Goal: Register for event/course

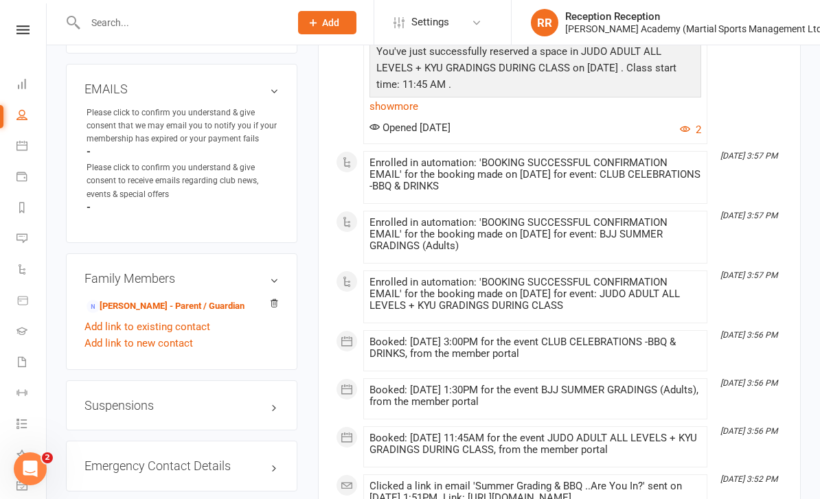
click at [164, 14] on input "text" at bounding box center [180, 22] width 199 height 19
click at [233, 19] on input "text" at bounding box center [180, 22] width 199 height 19
click at [181, 24] on input "text" at bounding box center [180, 22] width 199 height 19
click at [234, 14] on input "text" at bounding box center [180, 22] width 199 height 19
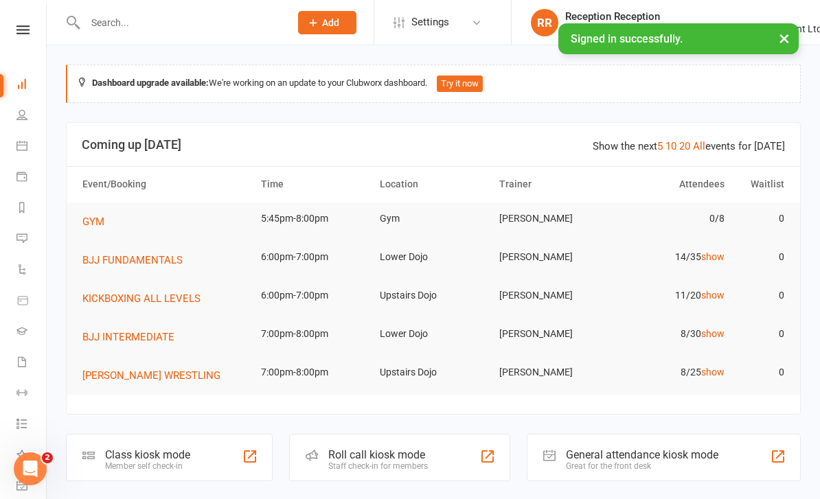
click at [24, 140] on icon at bounding box center [21, 145] width 11 height 11
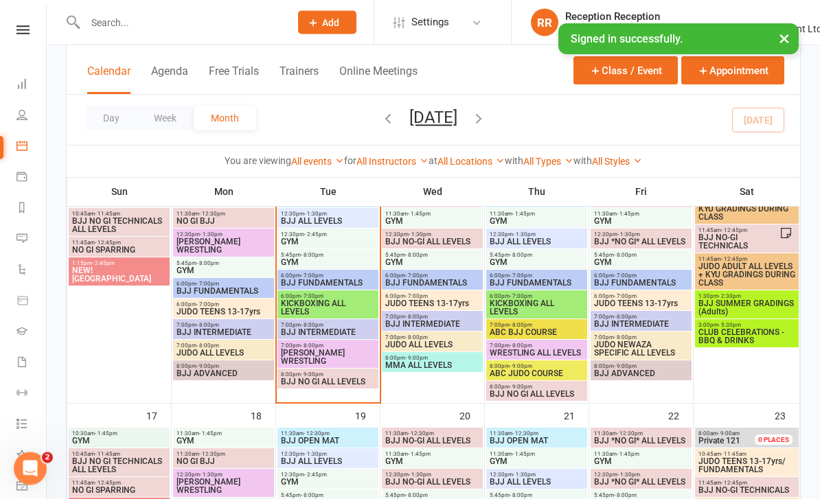
scroll to position [610, 0]
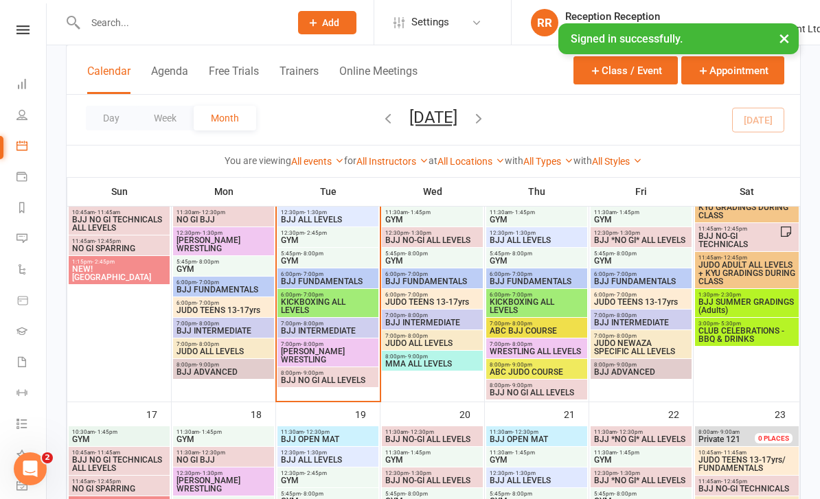
click at [733, 304] on span "BJJ SUMMER GRADINGS (Adults)" at bounding box center [747, 306] width 98 height 16
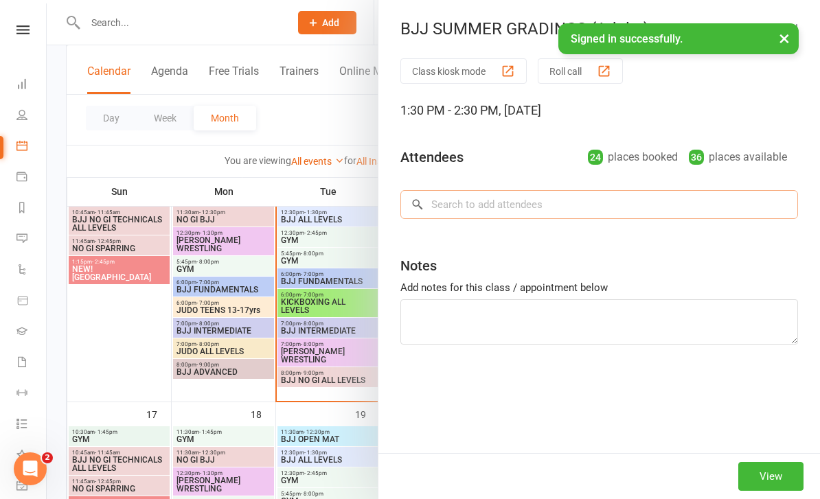
click at [495, 199] on input "search" at bounding box center [599, 204] width 398 height 29
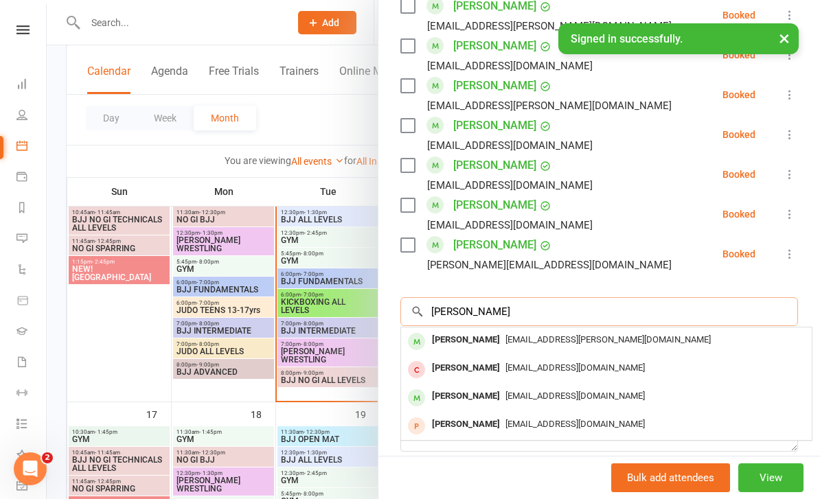
scroll to position [959, 0]
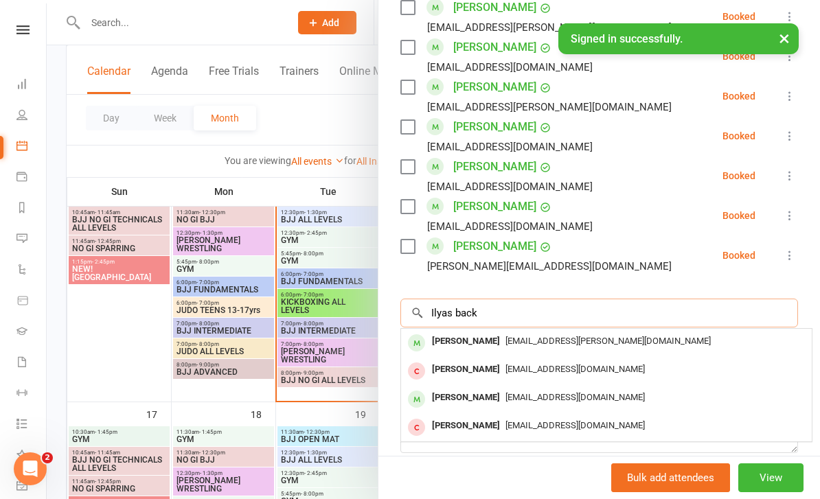
type input "Ilyas back"
click at [234, 12] on div at bounding box center [433, 249] width 773 height 499
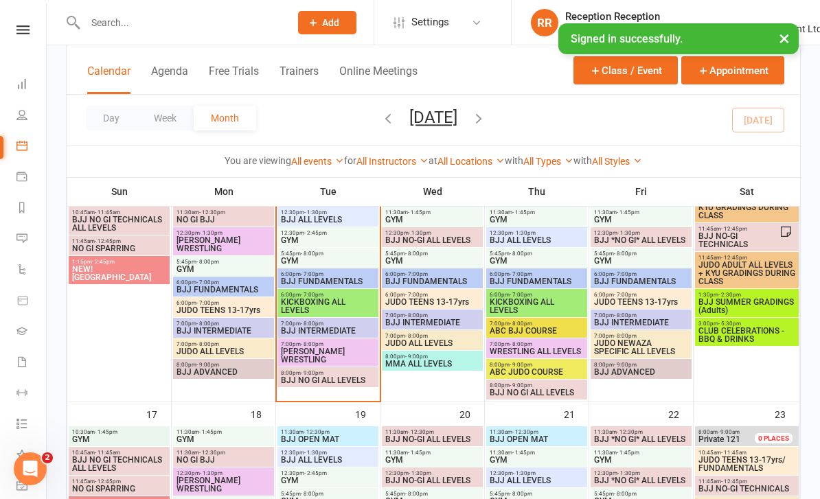
click at [762, 303] on span "BJJ SUMMER GRADINGS (Adults)" at bounding box center [747, 306] width 98 height 16
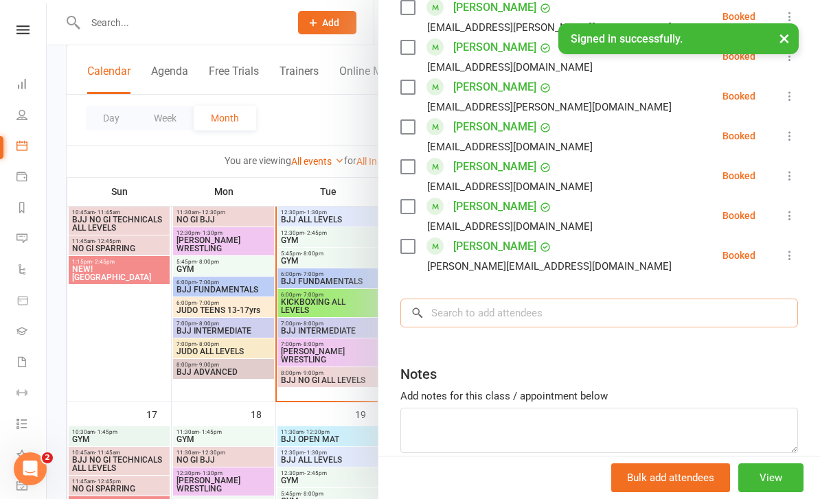
click at [550, 299] on input "search" at bounding box center [599, 313] width 398 height 29
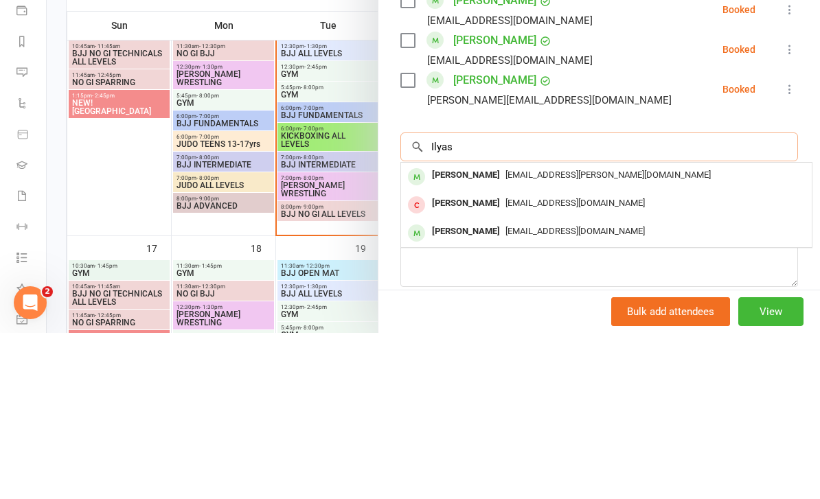
type input "Ilyas"
click at [483, 332] on div "[PERSON_NAME]" at bounding box center [465, 342] width 79 height 20
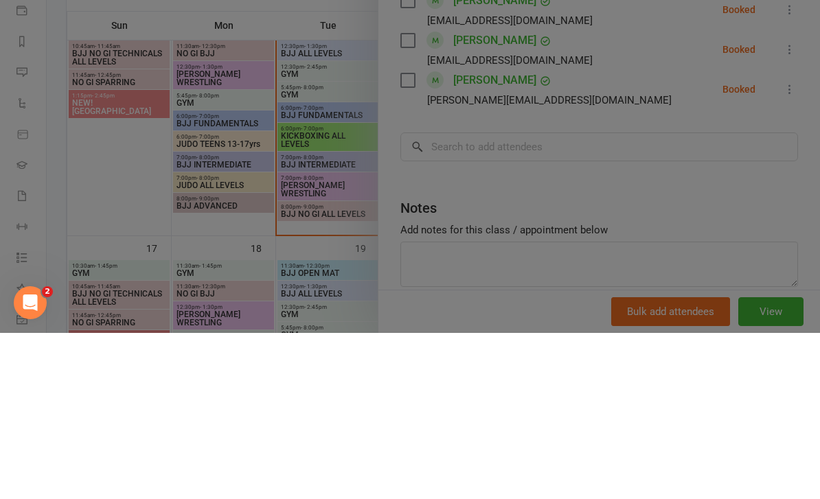
scroll to position [776, 0]
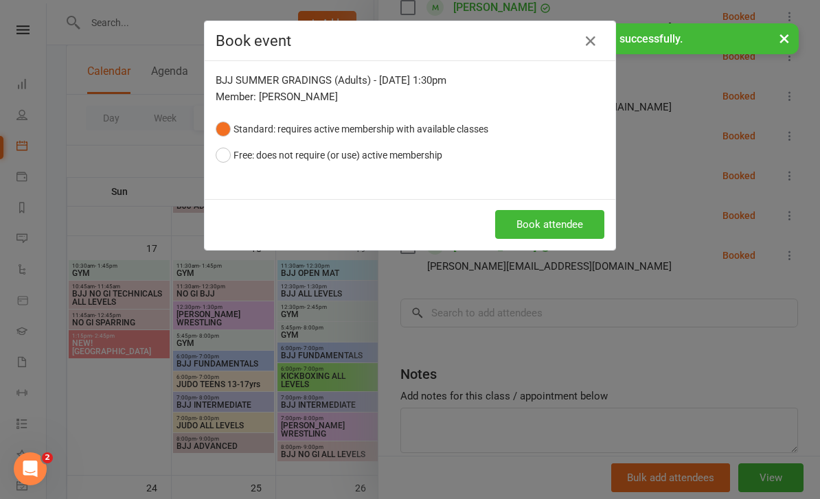
click at [555, 223] on button "Book attendee" at bounding box center [549, 224] width 109 height 29
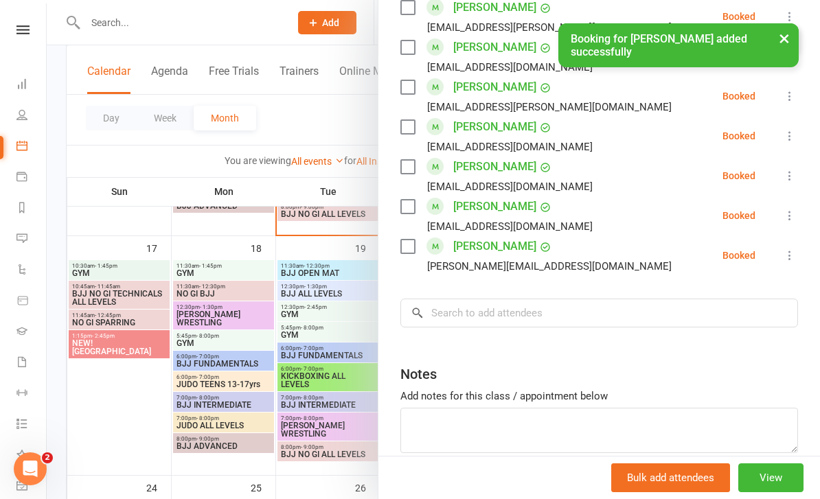
click at [784, 38] on button "×" at bounding box center [784, 38] width 25 height 30
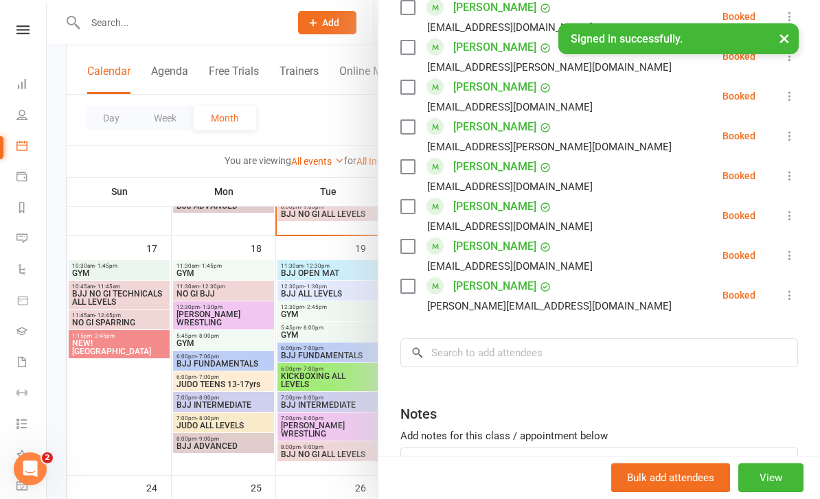
scroll to position [820, 0]
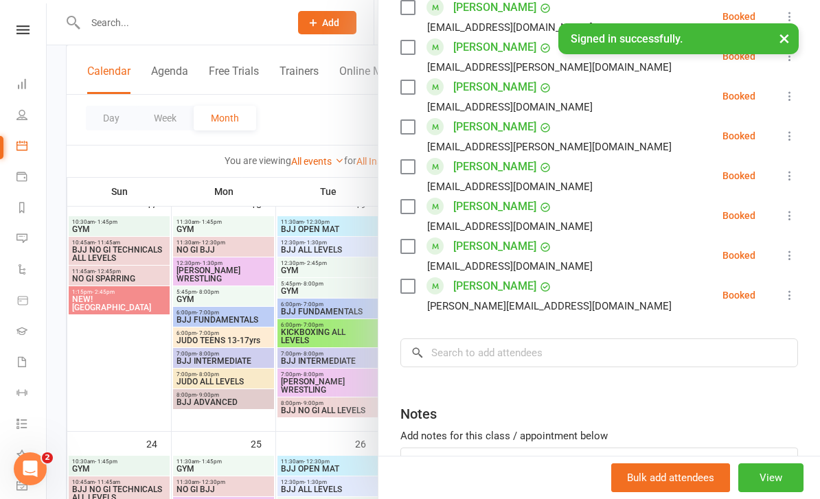
click at [786, 36] on button "×" at bounding box center [784, 38] width 25 height 30
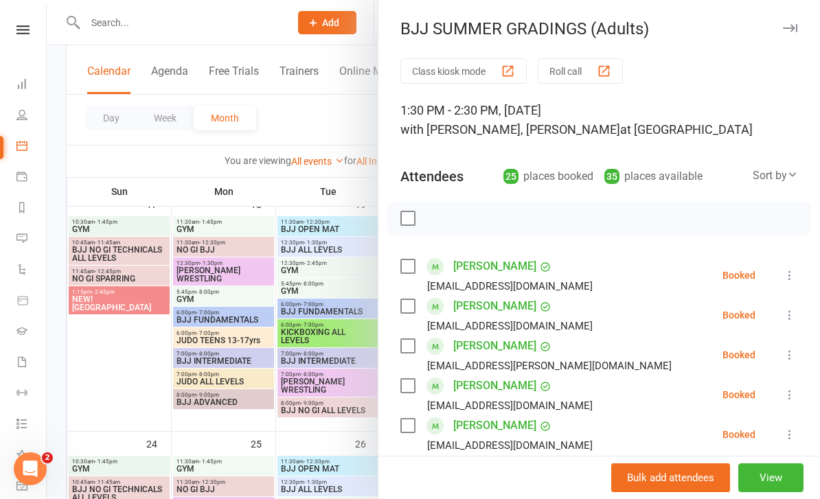
scroll to position [0, 0]
click at [793, 25] on icon "button" at bounding box center [790, 28] width 14 height 8
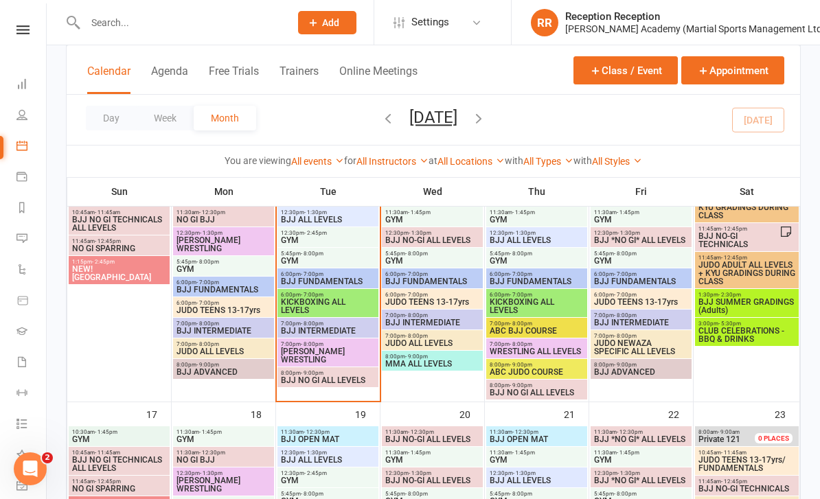
scroll to position [609, 0]
click at [768, 339] on span "CLUB CELEBRATIONS -BBQ & DRINKS" at bounding box center [747, 336] width 98 height 16
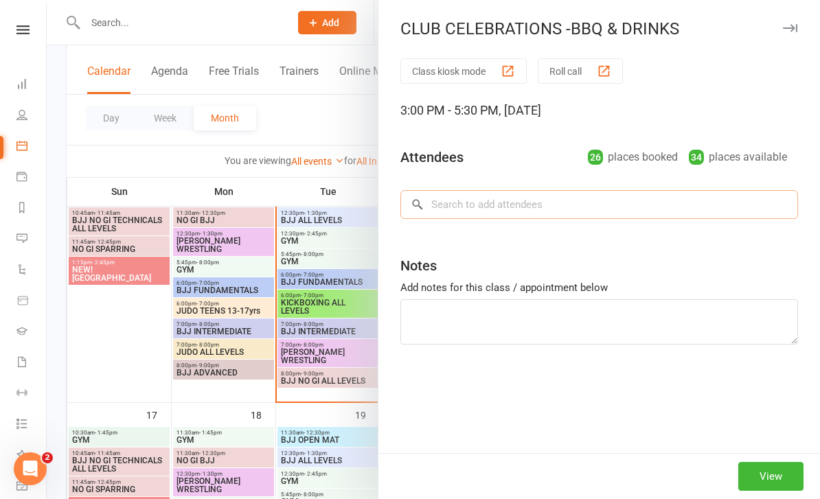
click at [648, 201] on input "search" at bounding box center [599, 204] width 398 height 29
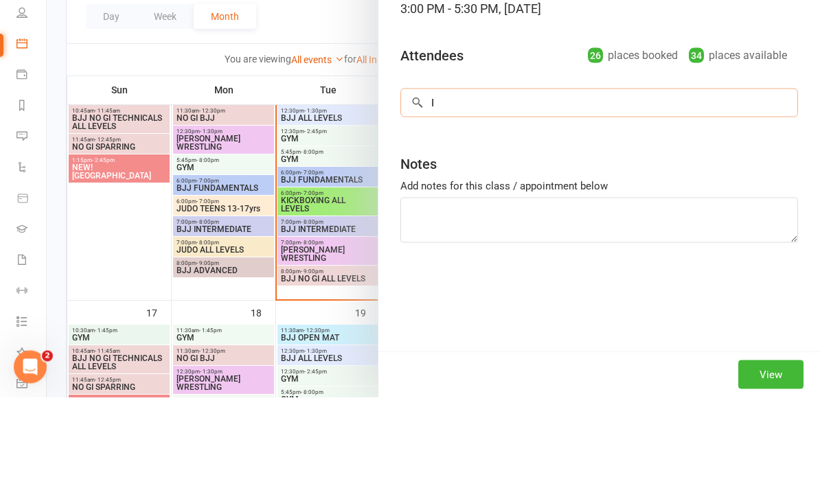
scroll to position [1099, 0]
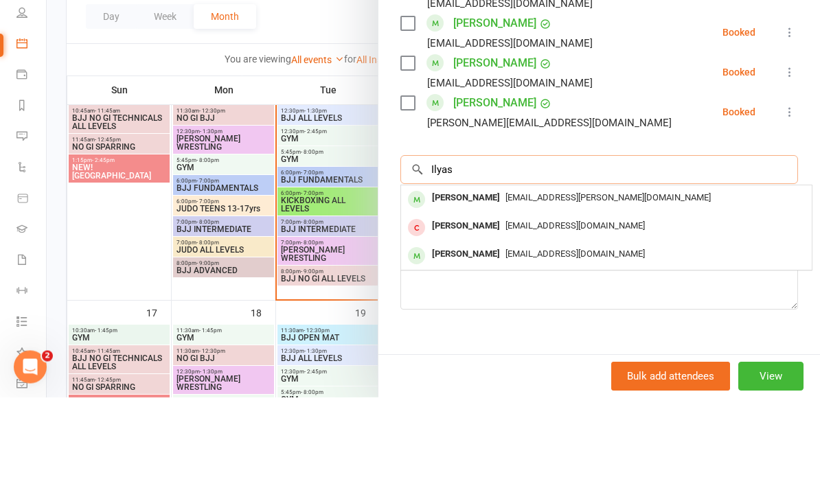
type input "Ilyas"
click at [481, 290] on div "[PERSON_NAME]" at bounding box center [465, 300] width 79 height 20
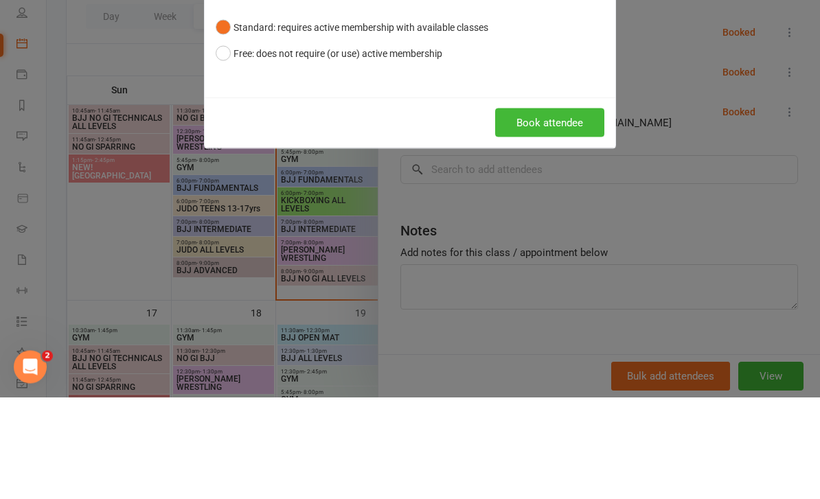
scroll to position [711, 0]
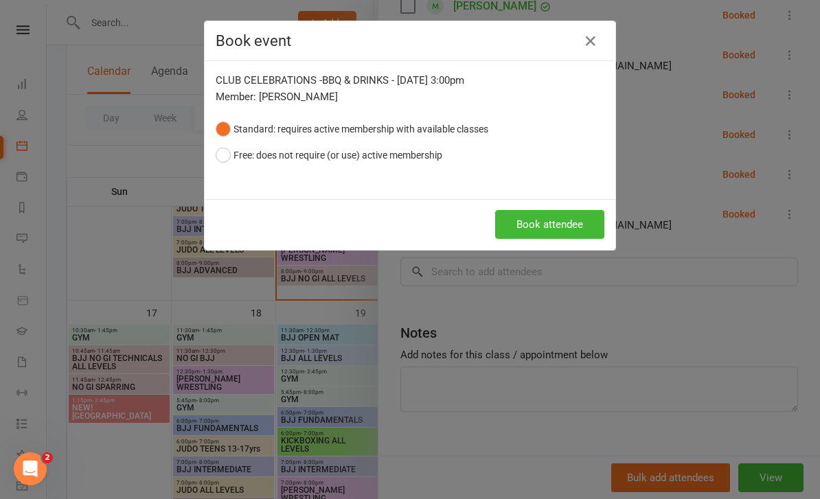
click at [545, 232] on button "Book attendee" at bounding box center [549, 224] width 109 height 29
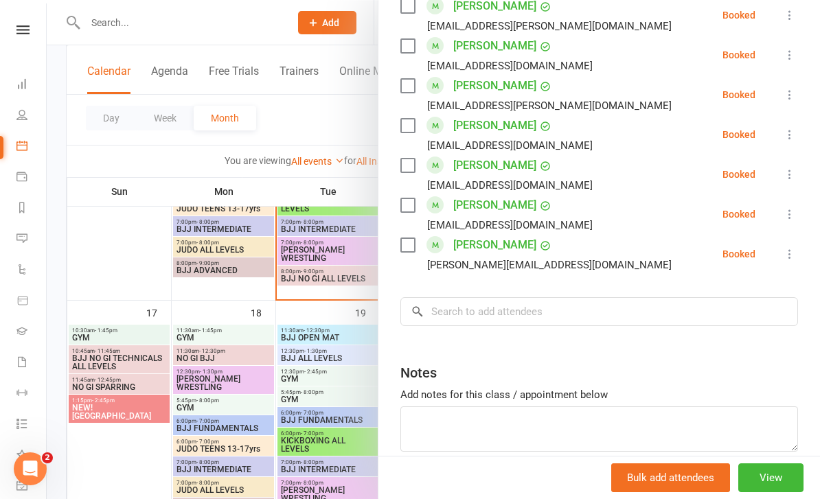
click at [786, 48] on icon at bounding box center [790, 55] width 14 height 14
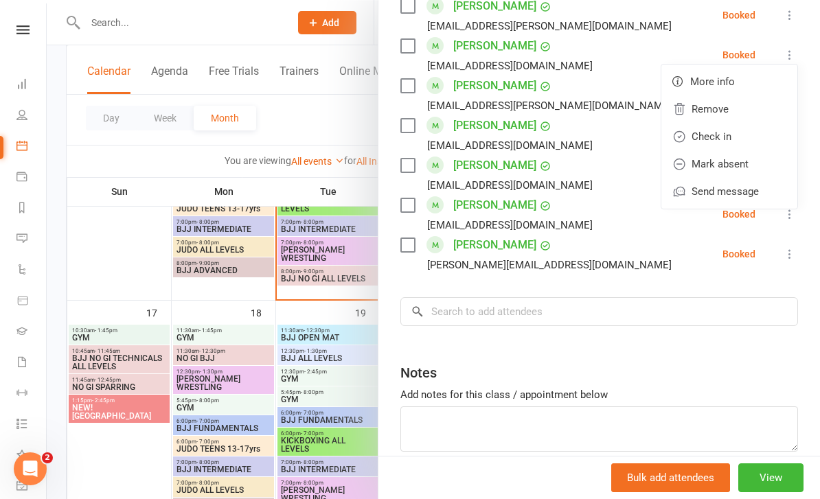
click at [244, 16] on div at bounding box center [433, 249] width 773 height 499
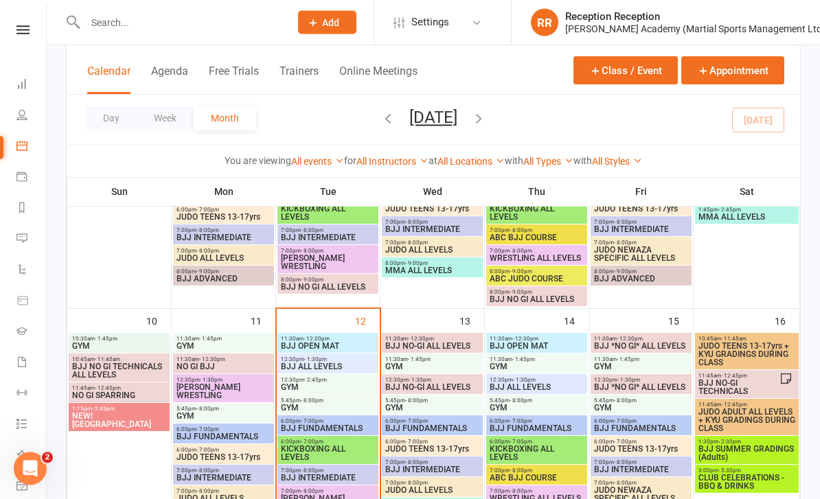
scroll to position [463, 0]
click at [736, 449] on span "BJJ SUMMER GRADINGS (Adults)" at bounding box center [747, 453] width 98 height 16
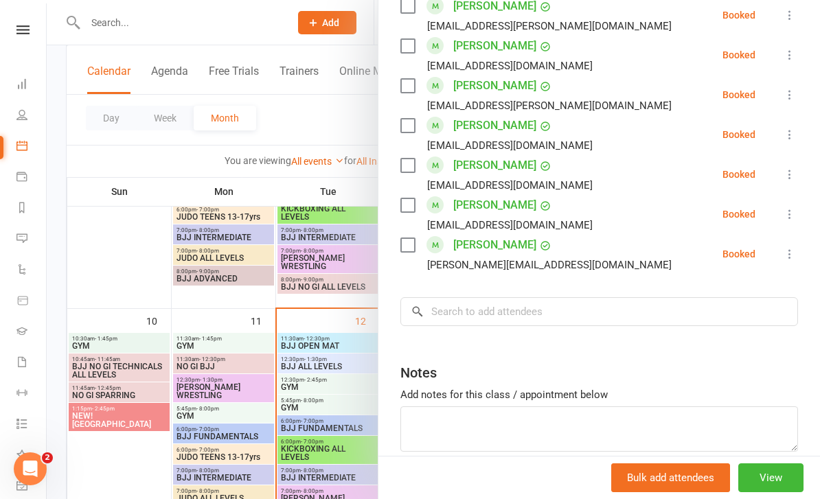
scroll to position [998, 0]
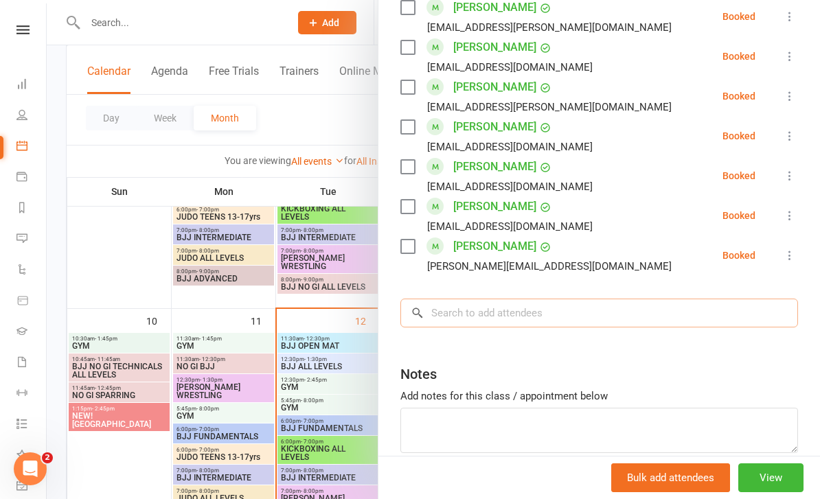
click at [551, 299] on input "search" at bounding box center [599, 313] width 398 height 29
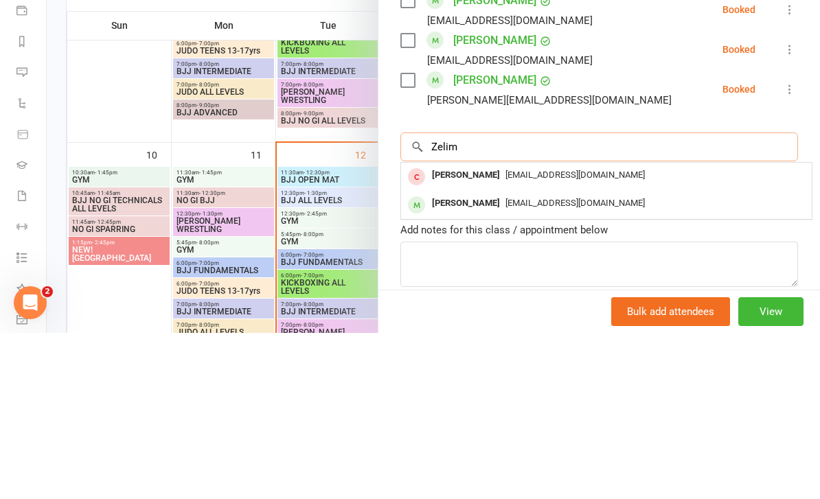
type input "Zelim"
click at [505, 360] on div "[PERSON_NAME]" at bounding box center [465, 370] width 79 height 20
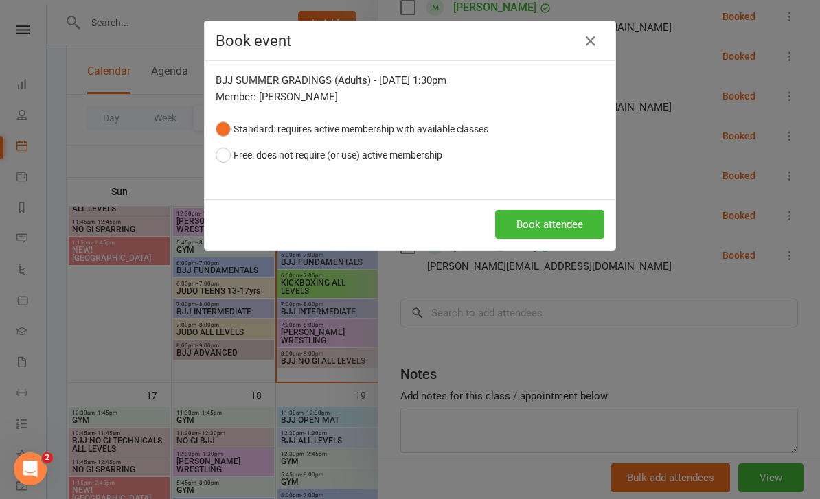
click at [560, 218] on button "Book attendee" at bounding box center [549, 224] width 109 height 29
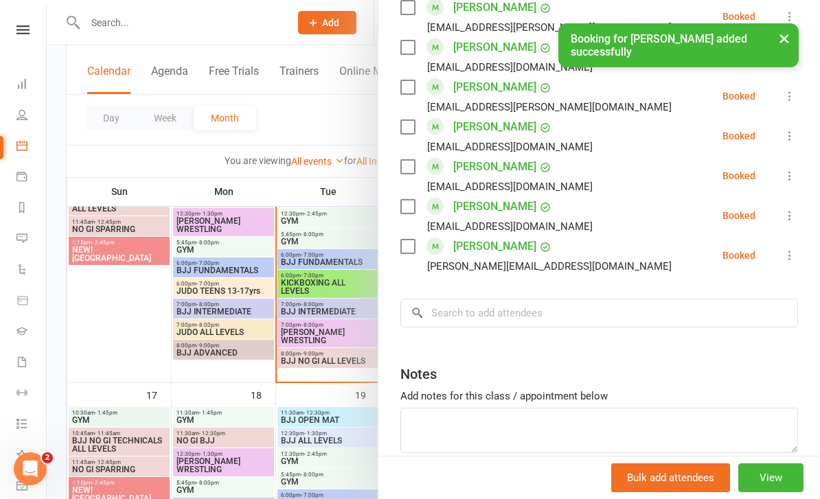
click at [783, 36] on button "×" at bounding box center [784, 38] width 25 height 30
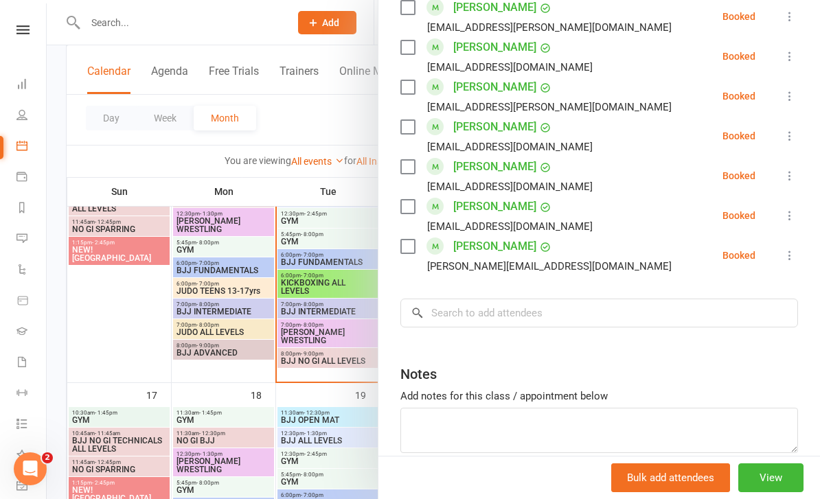
scroll to position [673, 0]
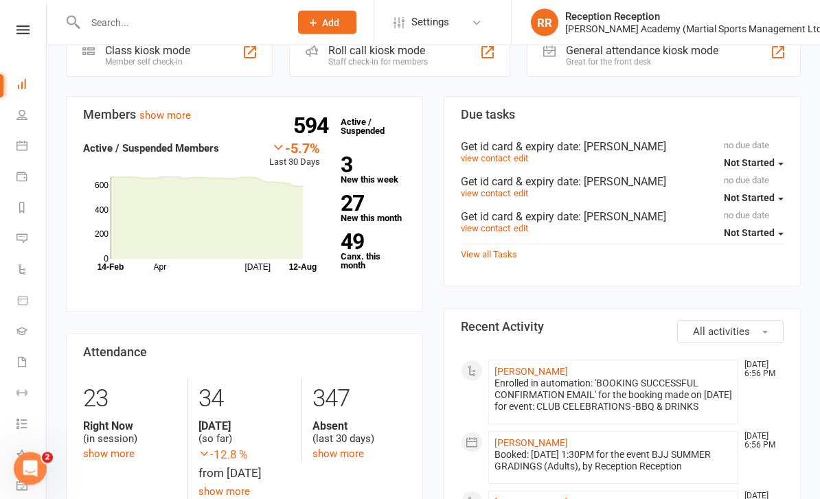
scroll to position [404, 0]
click at [568, 448] on link "[PERSON_NAME]" at bounding box center [530, 442] width 73 height 11
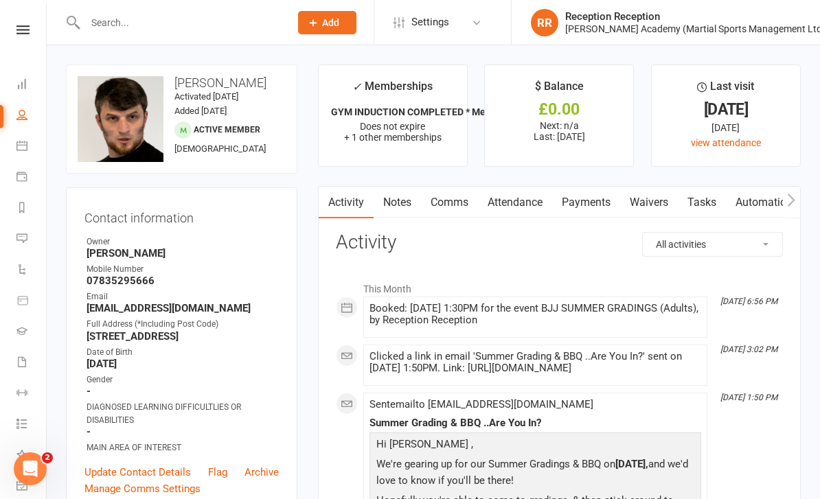
click at [26, 18] on nav "Clubworx Dashboard People Calendar Payments Reports Messages Automations Produc…" at bounding box center [23, 252] width 47 height 499
click at [36, 34] on link at bounding box center [23, 29] width 49 height 9
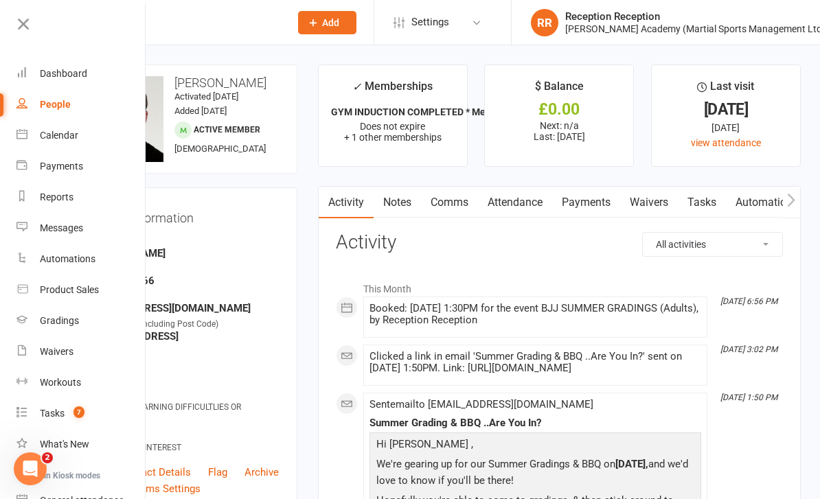
click at [77, 71] on div "Dashboard" at bounding box center [63, 73] width 47 height 11
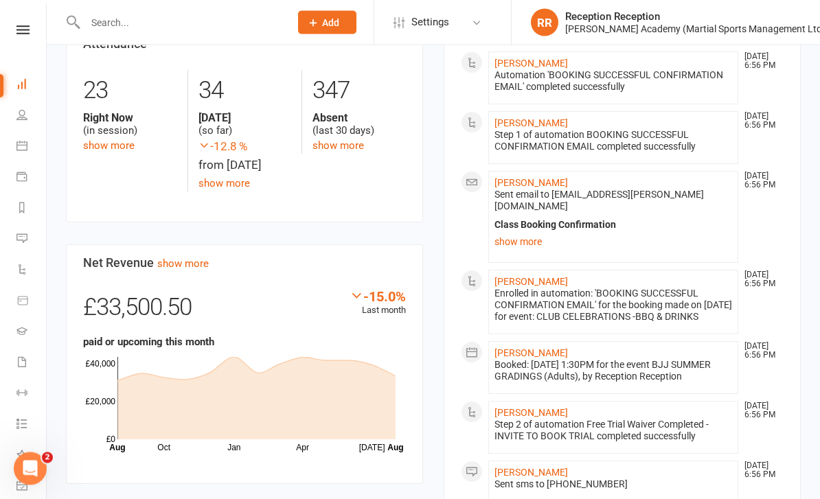
scroll to position [713, 0]
click at [19, 146] on icon at bounding box center [21, 145] width 11 height 11
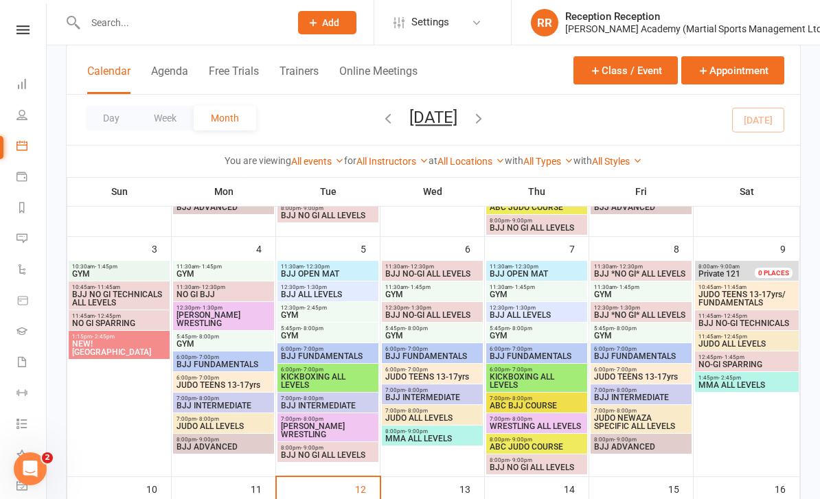
scroll to position [285, 0]
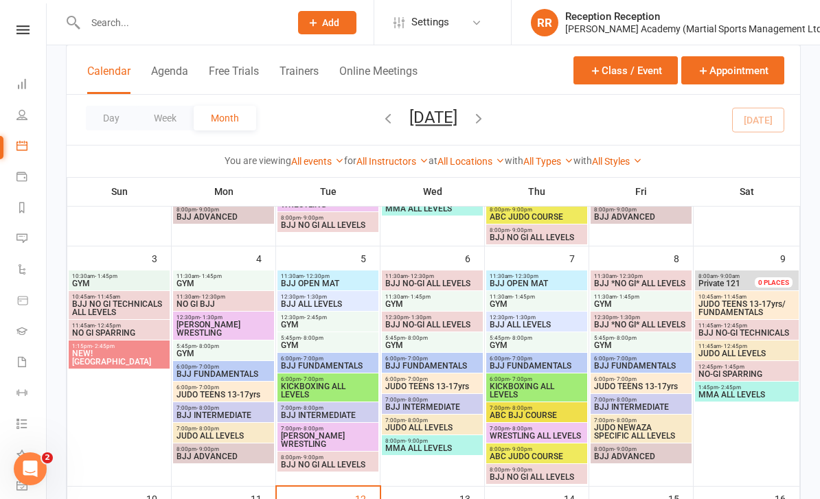
click at [26, 19] on nav "Clubworx Dashboard People Calendar Payments Reports Messages Automations Produc…" at bounding box center [23, 252] width 47 height 499
click at [23, 27] on icon at bounding box center [22, 29] width 13 height 9
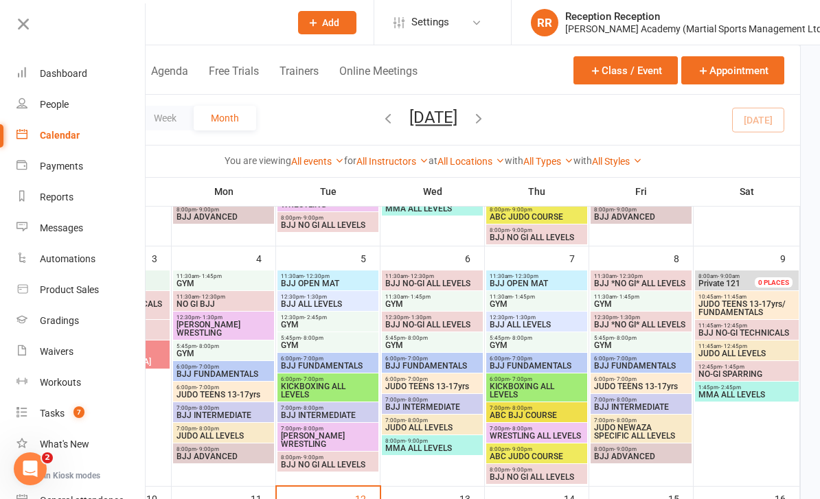
click at [80, 71] on div "Dashboard" at bounding box center [63, 73] width 47 height 11
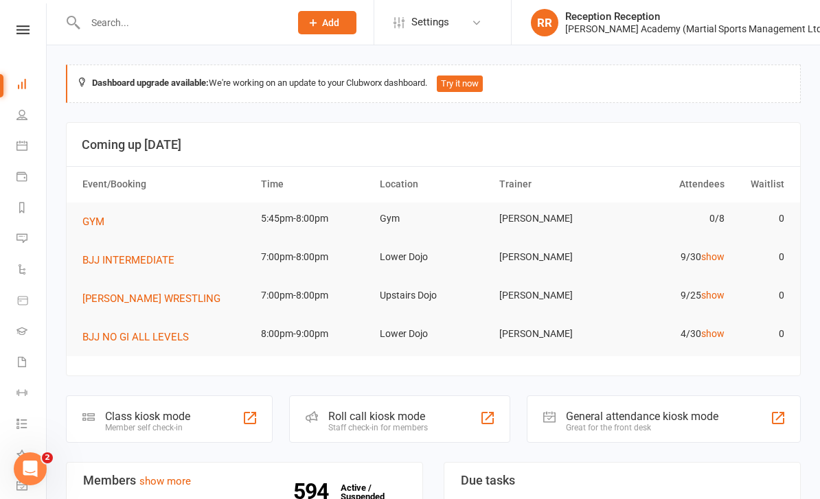
click at [385, 416] on div "Roll call kiosk mode" at bounding box center [378, 416] width 100 height 13
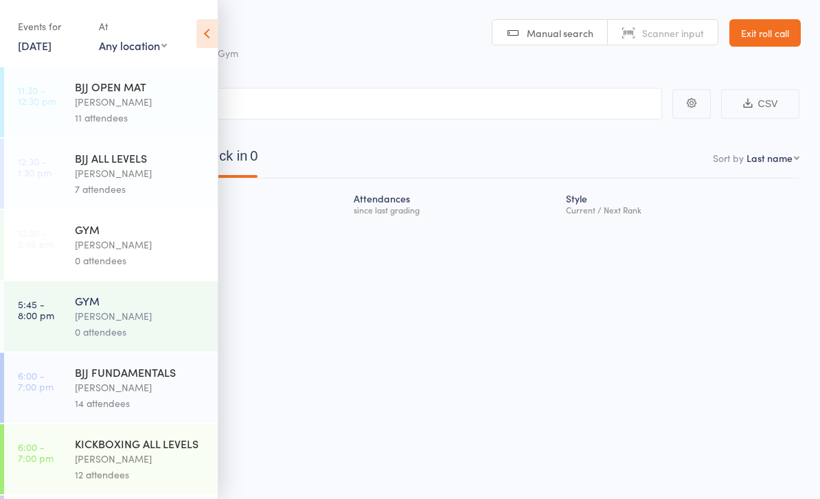
click at [51, 48] on link "12 Aug, 2025" at bounding box center [35, 45] width 34 height 15
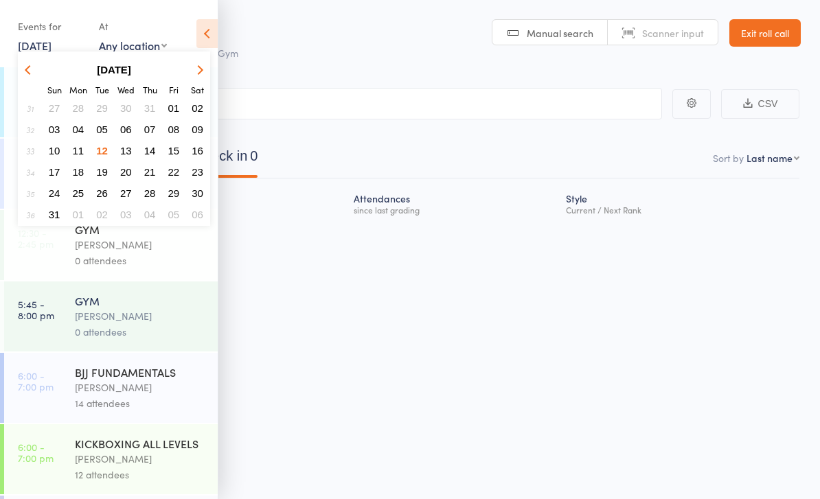
click at [205, 149] on button "16" at bounding box center [197, 150] width 21 height 19
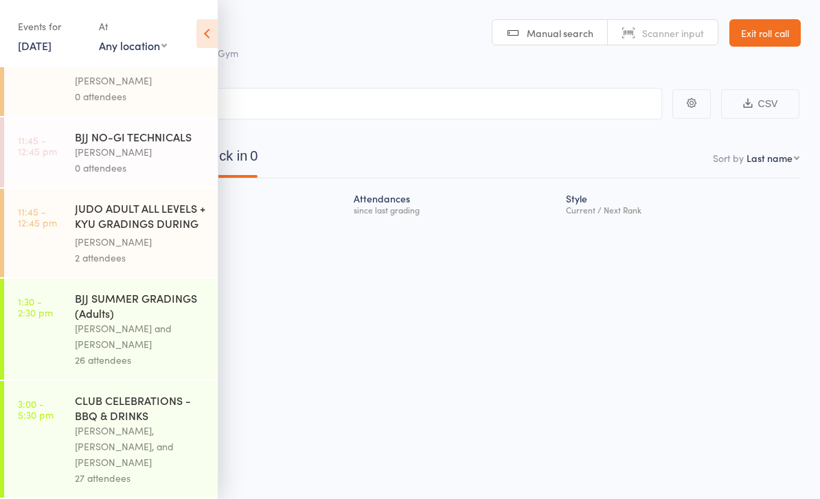
scroll to position [47, 0]
click at [146, 324] on div "Thomas Buckmaster and Mikey Pharoah" at bounding box center [140, 337] width 131 height 32
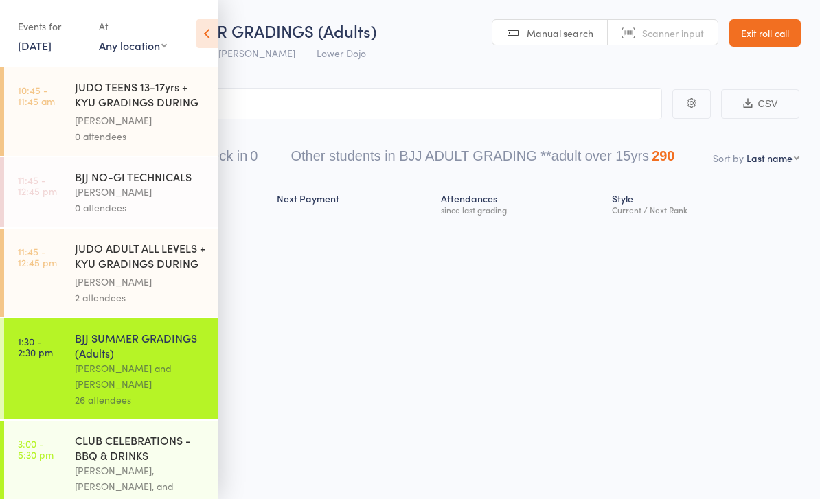
click at [202, 36] on icon at bounding box center [206, 33] width 21 height 29
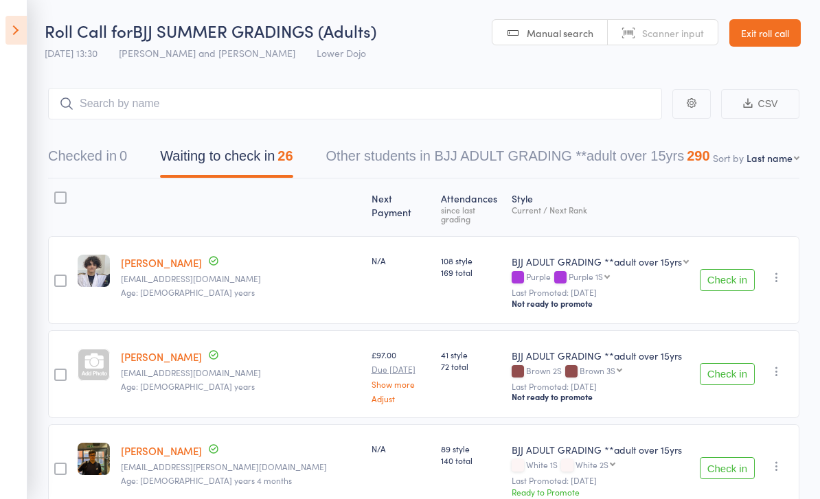
click at [20, 22] on icon at bounding box center [15, 30] width 21 height 29
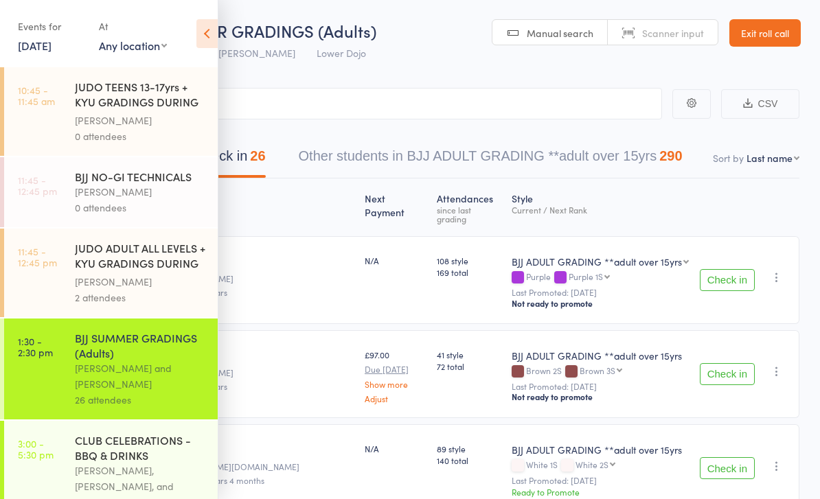
click at [773, 25] on link "Exit roll call" at bounding box center [764, 32] width 71 height 27
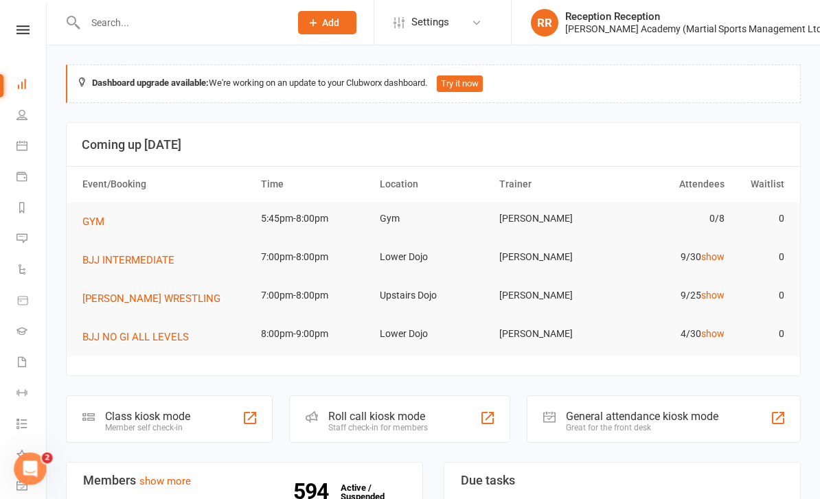
click at [188, 411] on div "Class kiosk mode" at bounding box center [147, 416] width 85 height 13
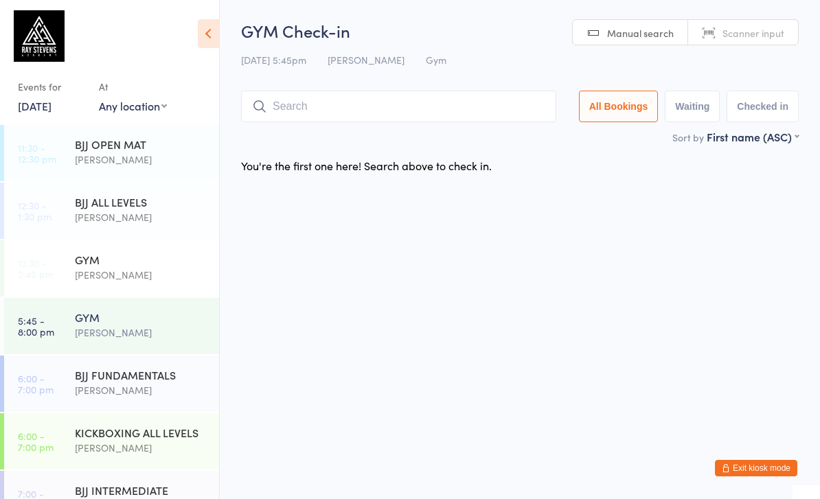
click at [51, 101] on link "[DATE]" at bounding box center [35, 105] width 34 height 15
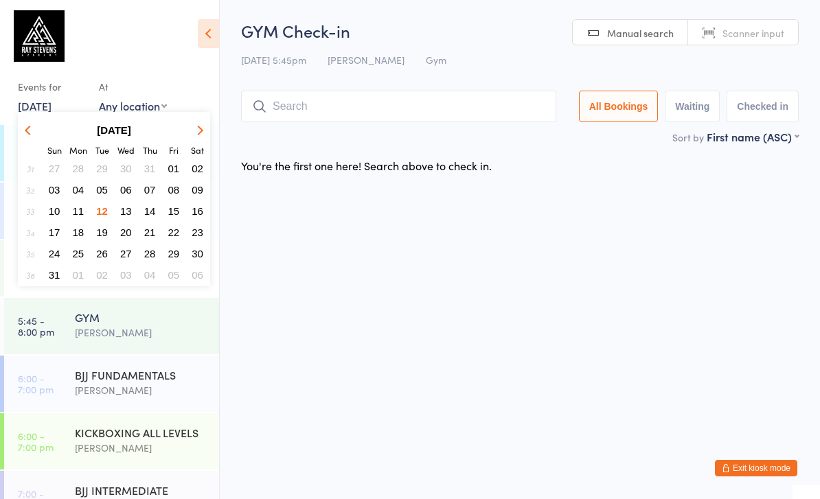
click at [194, 208] on span "16" at bounding box center [198, 211] width 12 height 12
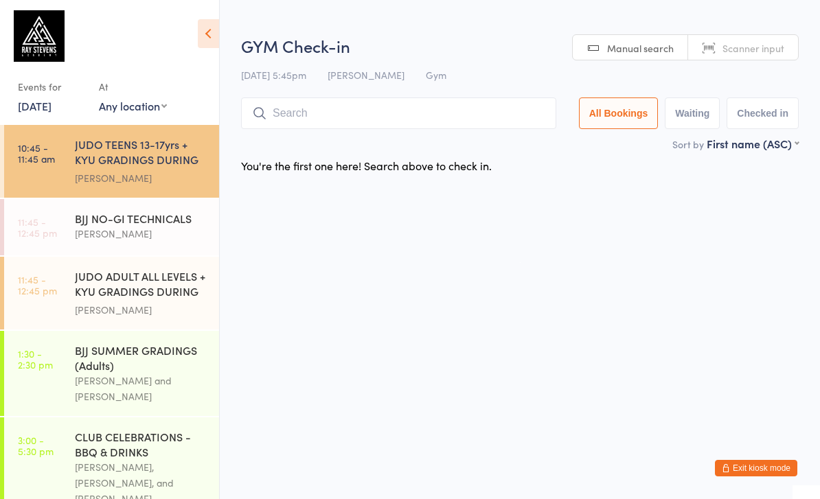
click at [165, 368] on div "BJJ SUMMER GRADINGS (Adults)" at bounding box center [141, 358] width 133 height 30
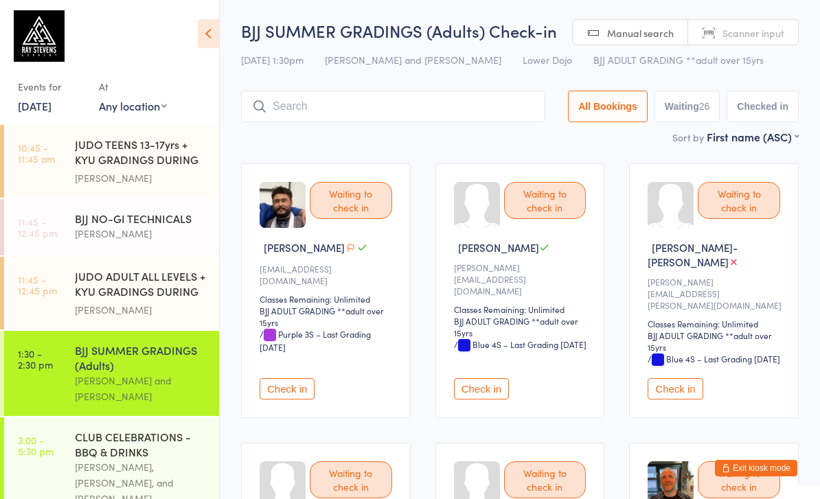
click at [686, 100] on button "Waiting 26" at bounding box center [687, 107] width 66 height 32
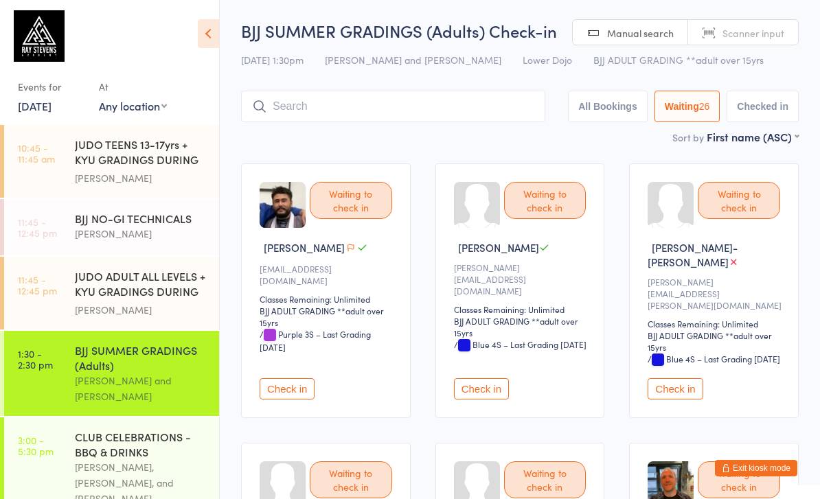
click at [350, 98] on input "search" at bounding box center [393, 107] width 304 height 32
